Goal: Task Accomplishment & Management: Manage account settings

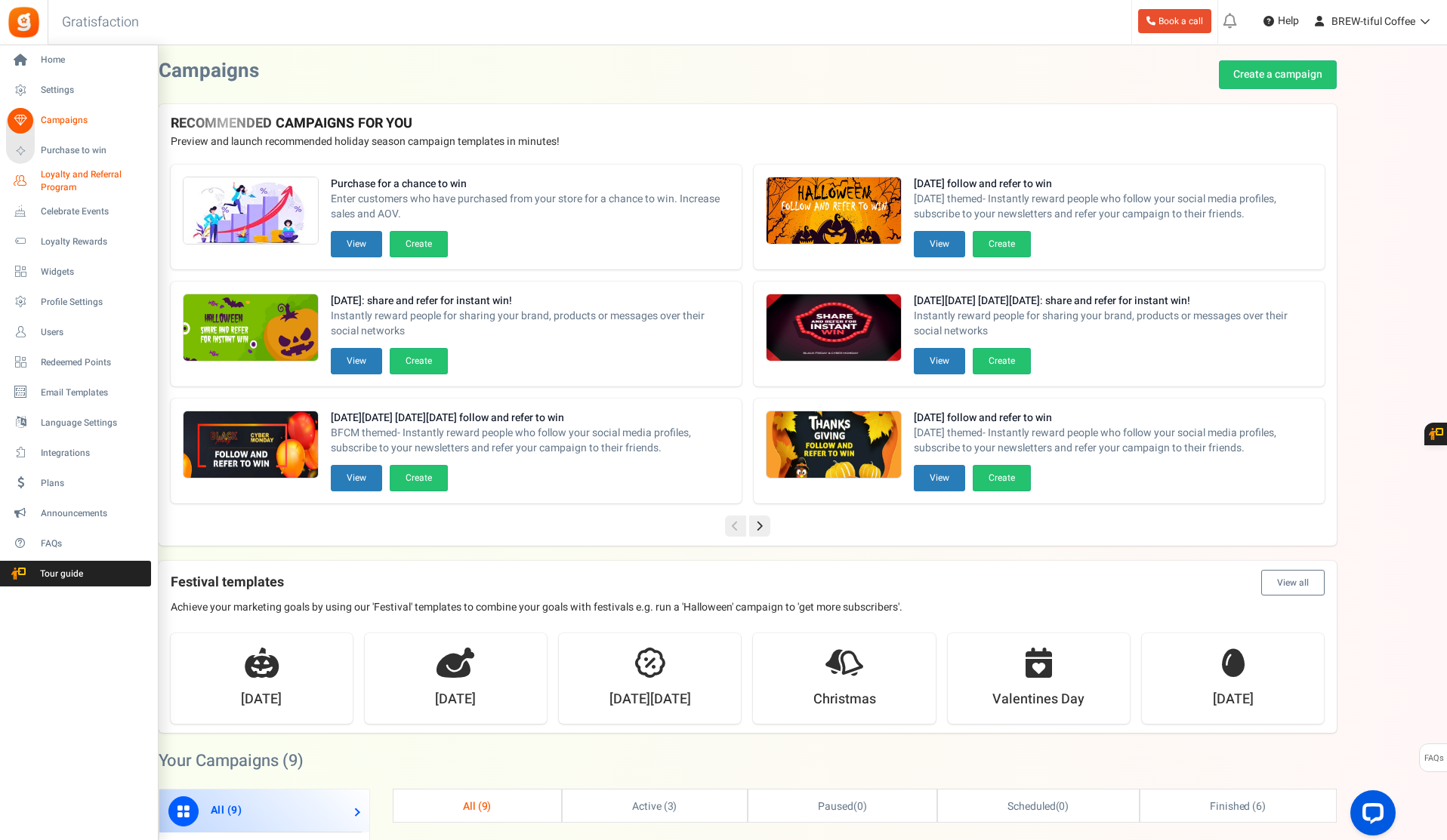
click at [77, 188] on span "Loyalty and Referral Program" at bounding box center [95, 181] width 110 height 25
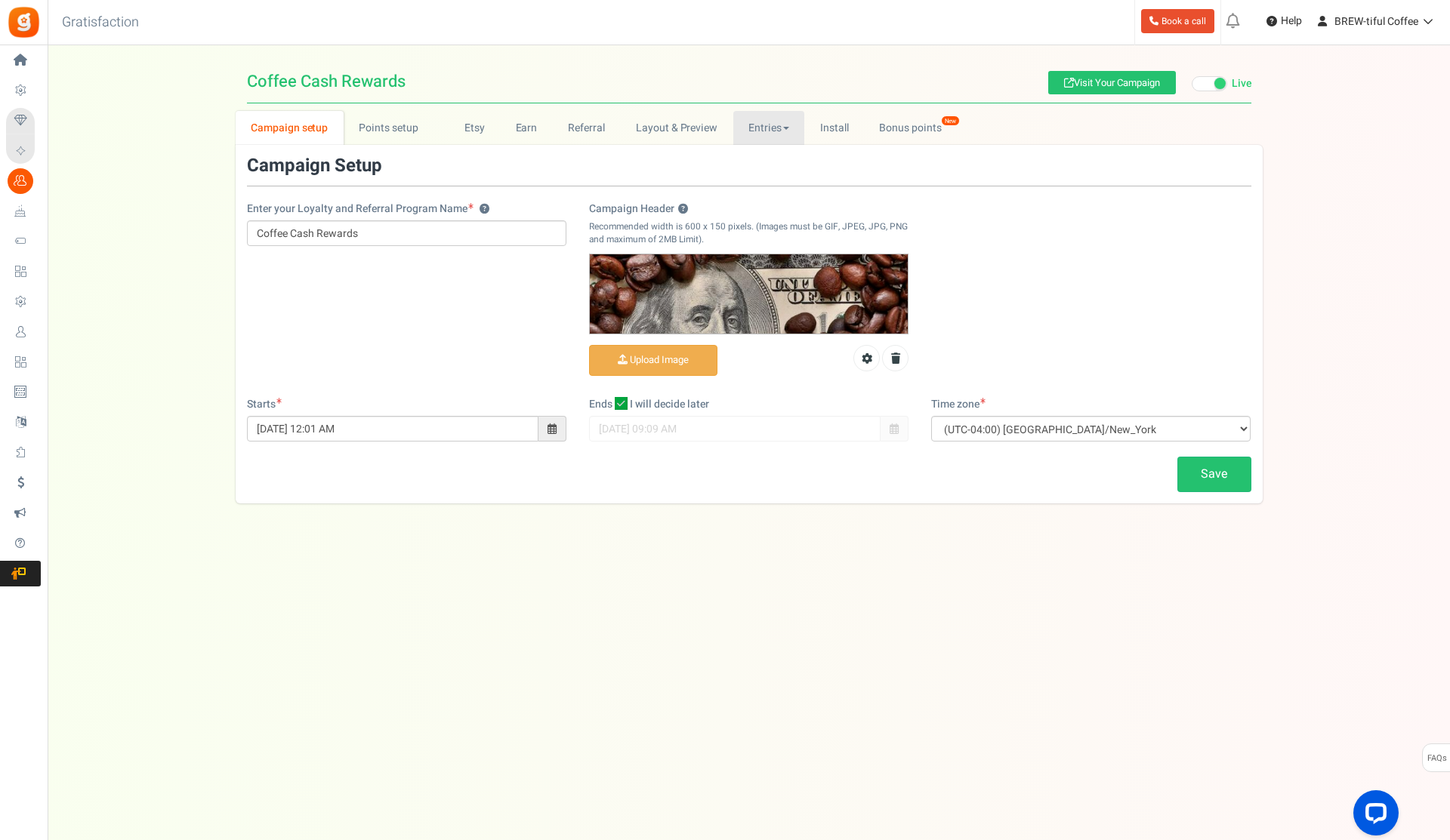
click at [768, 131] on link "Entries" at bounding box center [769, 128] width 71 height 34
click at [770, 163] on link "Entries" at bounding box center [794, 162] width 121 height 22
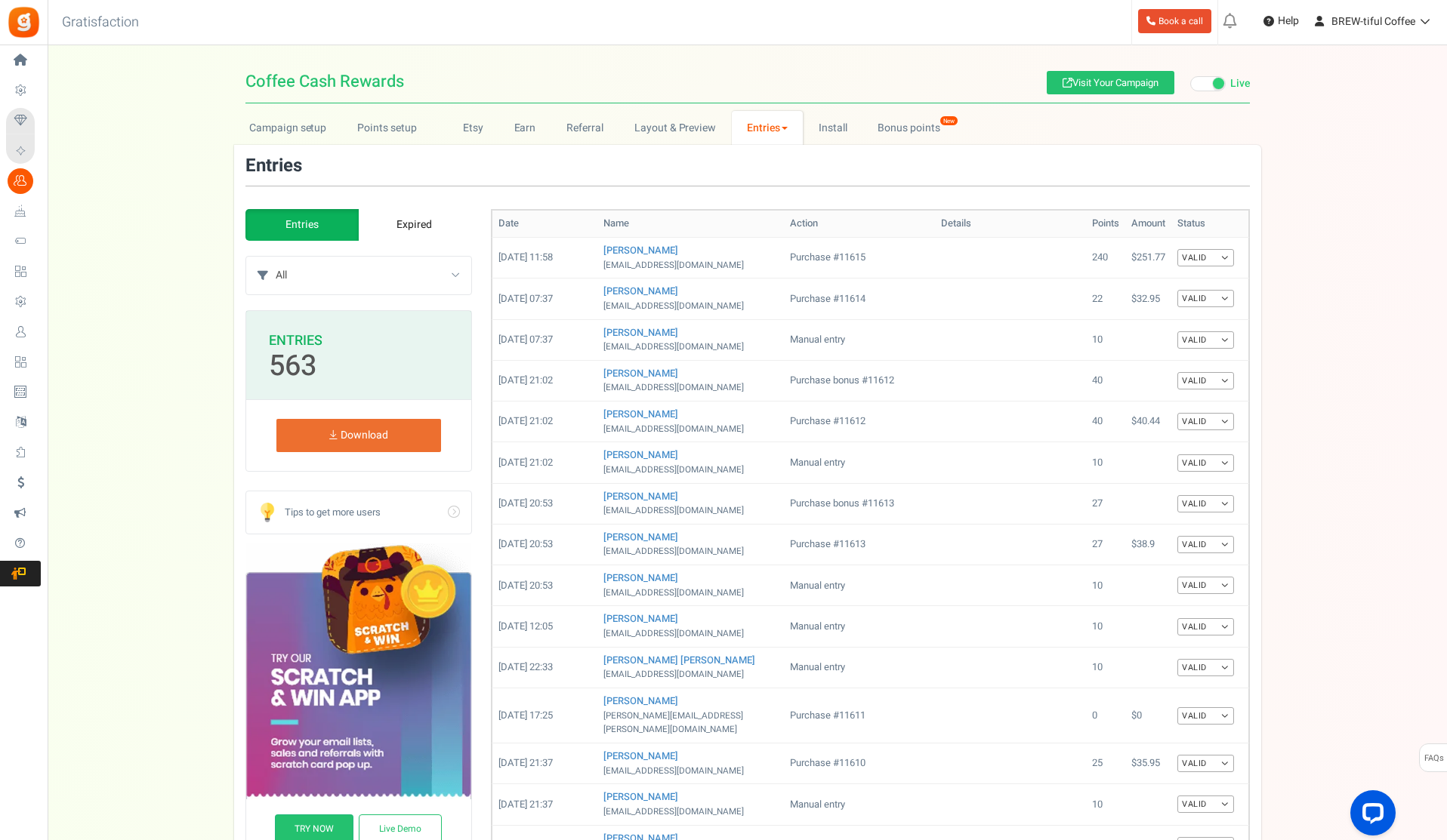
click at [534, 219] on th "Date" at bounding box center [544, 224] width 105 height 27
click at [353, 265] on select "All Manual entry Subscribe to our mailing list Vote for the Next Coffee Flavor …" at bounding box center [373, 276] width 196 height 38
click at [354, 265] on select "All Manual entry Subscribe to our mailing list Vote for the Next Coffee Flavor …" at bounding box center [373, 276] width 196 height 38
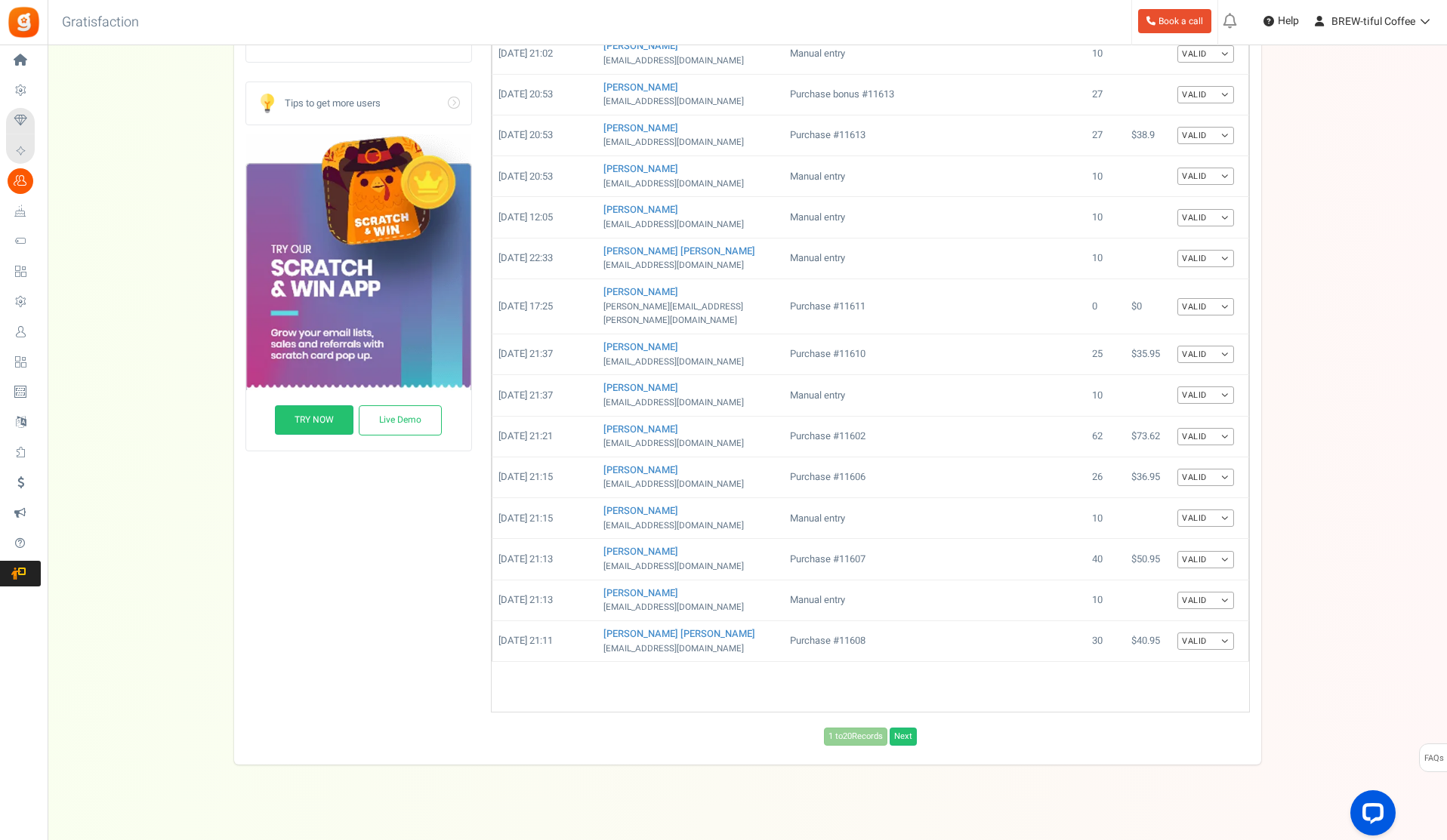
scroll to position [410, 0]
click at [910, 726] on link "Next" at bounding box center [903, 735] width 27 height 18
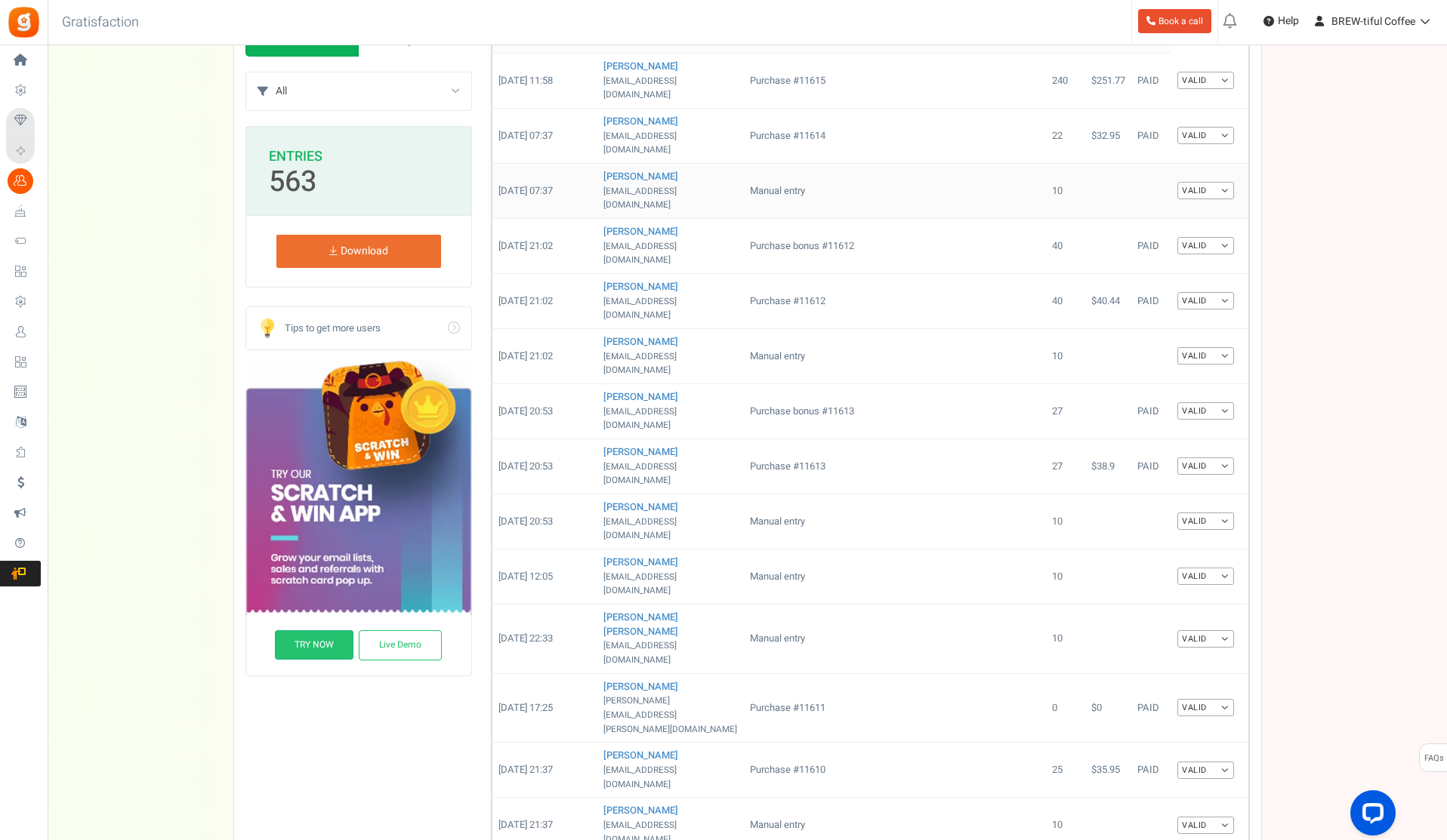
scroll to position [109, 0]
